Goal: Submit feedback/report problem: Submit feedback/report problem

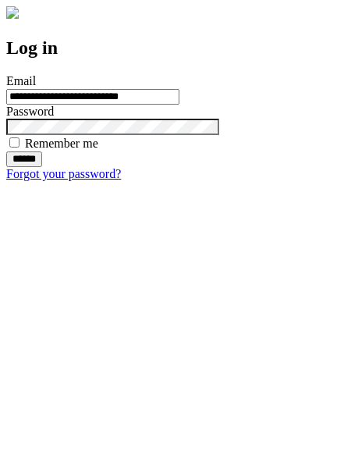
type input "**********"
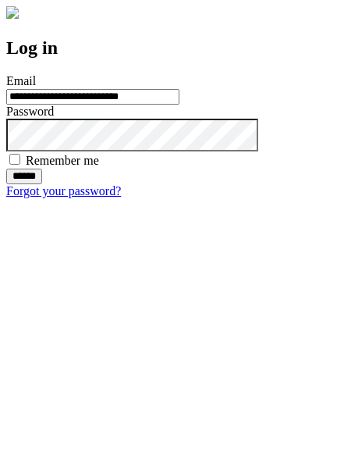
click at [42, 184] on input "******" at bounding box center [24, 177] width 36 height 16
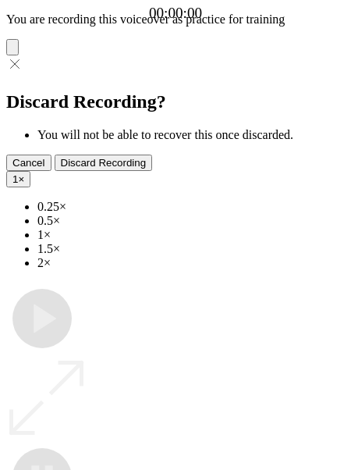
type input "**********"
